Goal: Task Accomplishment & Management: Manage account settings

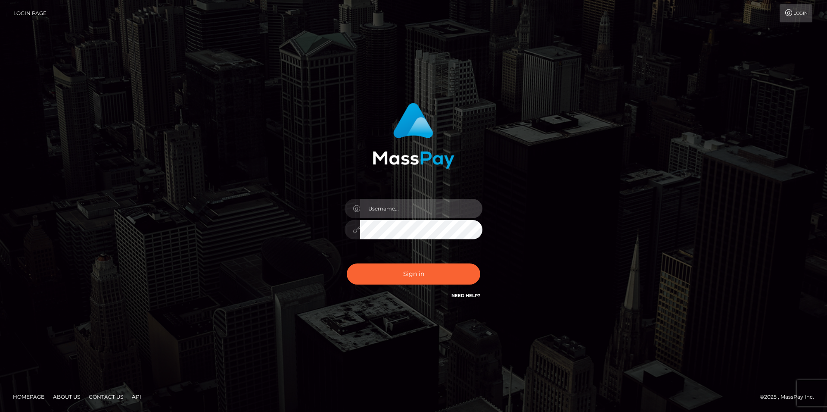
click at [455, 210] on input "text" at bounding box center [421, 208] width 122 height 19
click at [425, 209] on input "text" at bounding box center [421, 208] width 122 height 19
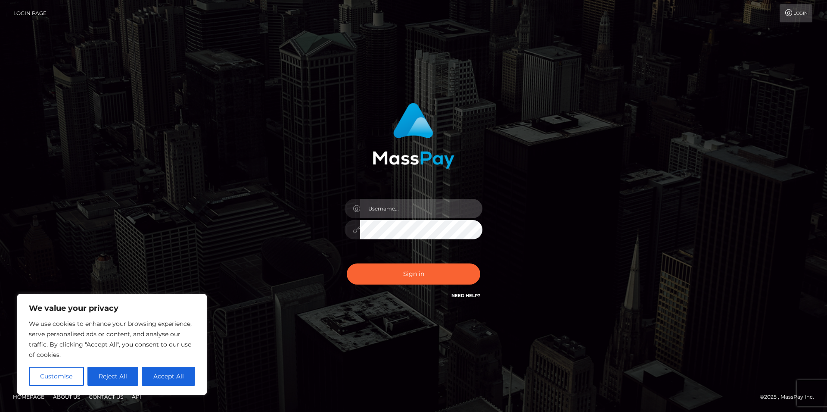
type input "bigwakeem@gmail.com"
click at [121, 376] on button "Reject All" at bounding box center [112, 376] width 51 height 19
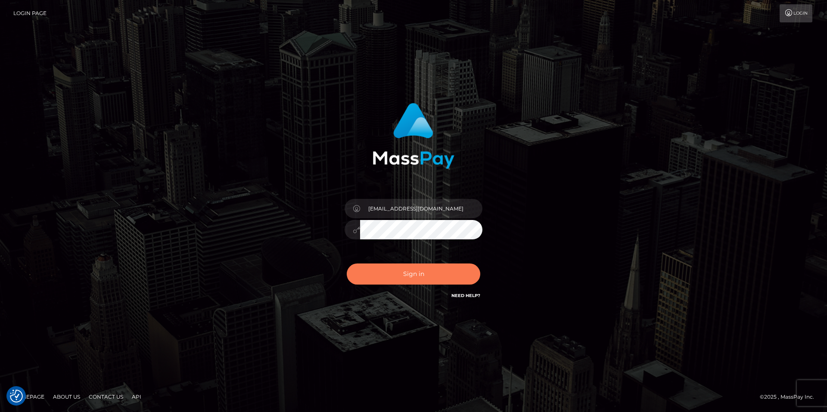
click at [454, 276] on button "Sign in" at bounding box center [414, 274] width 134 height 21
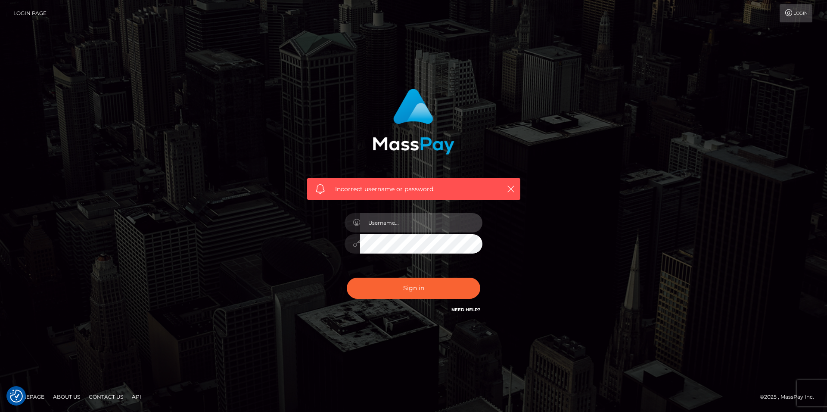
click at [429, 225] on input "text" at bounding box center [421, 222] width 122 height 19
